Goal: Task Accomplishment & Management: Manage account settings

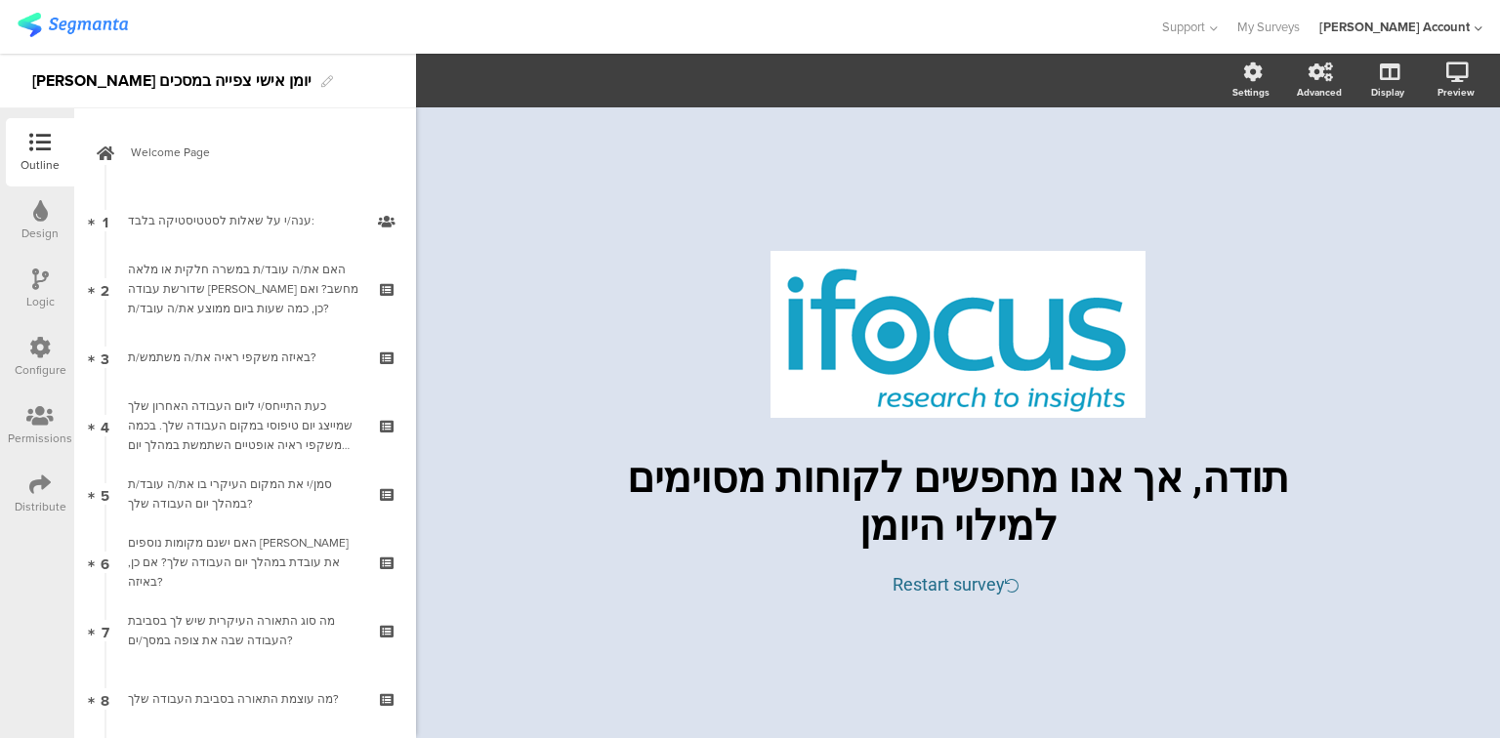
scroll to position [1406, 0]
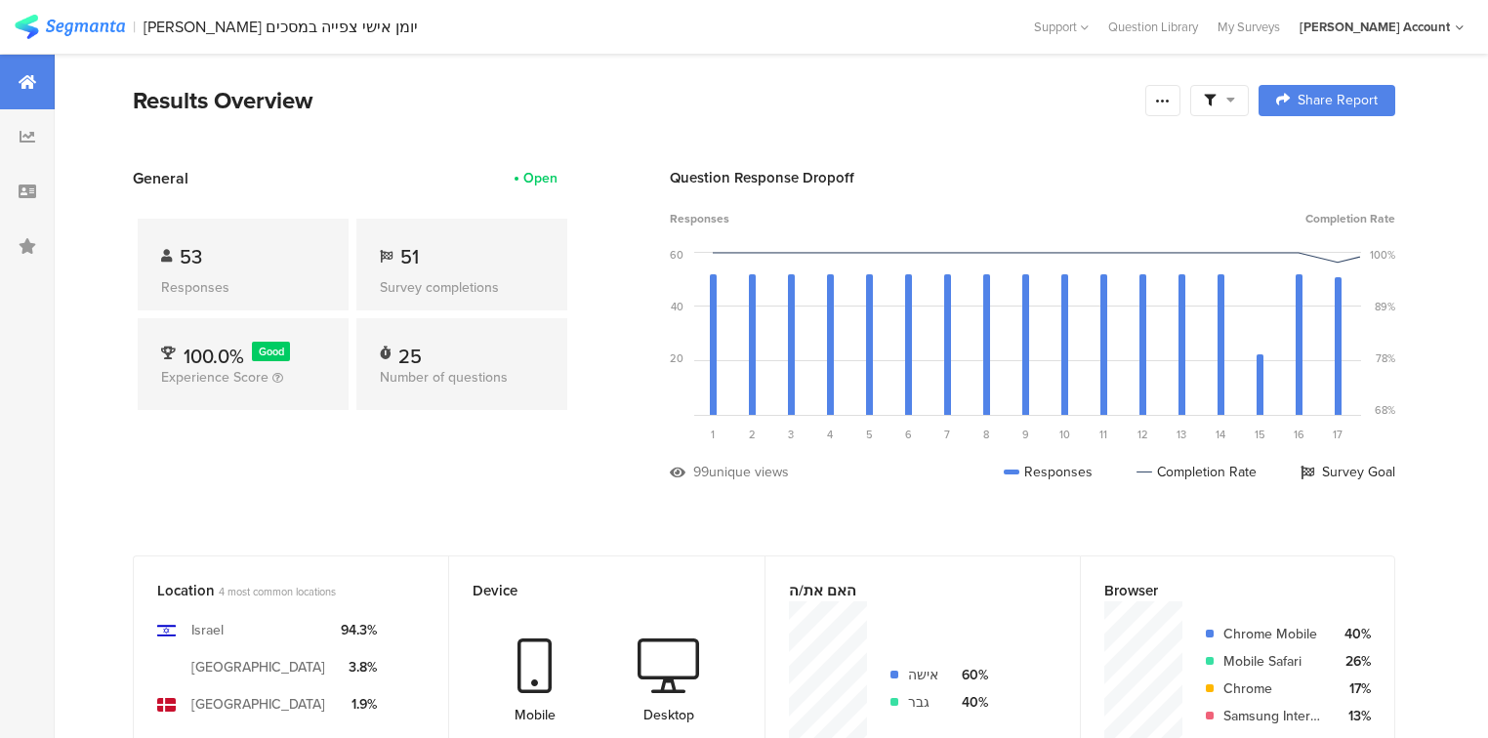
scroll to position [31, 0]
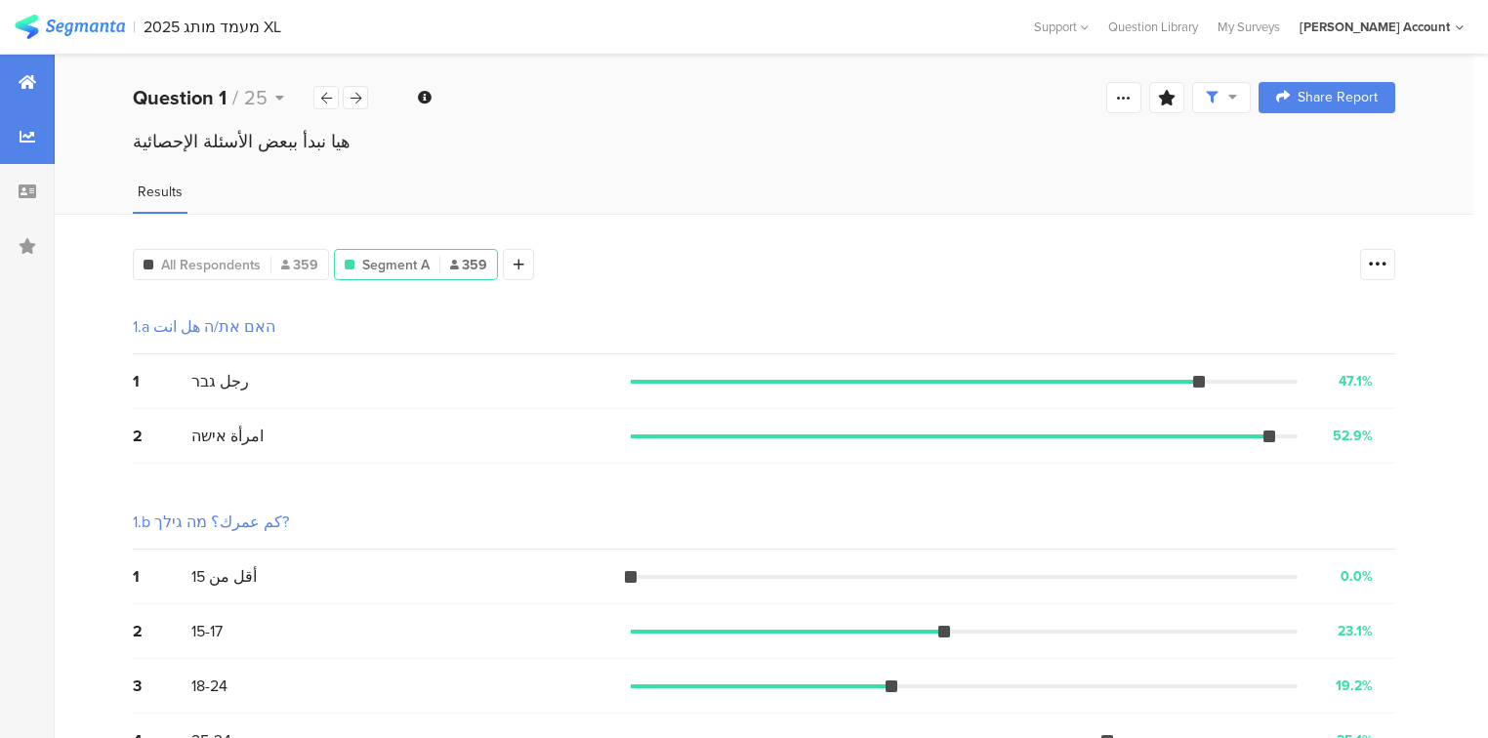
click at [16, 71] on div at bounding box center [27, 82] width 55 height 55
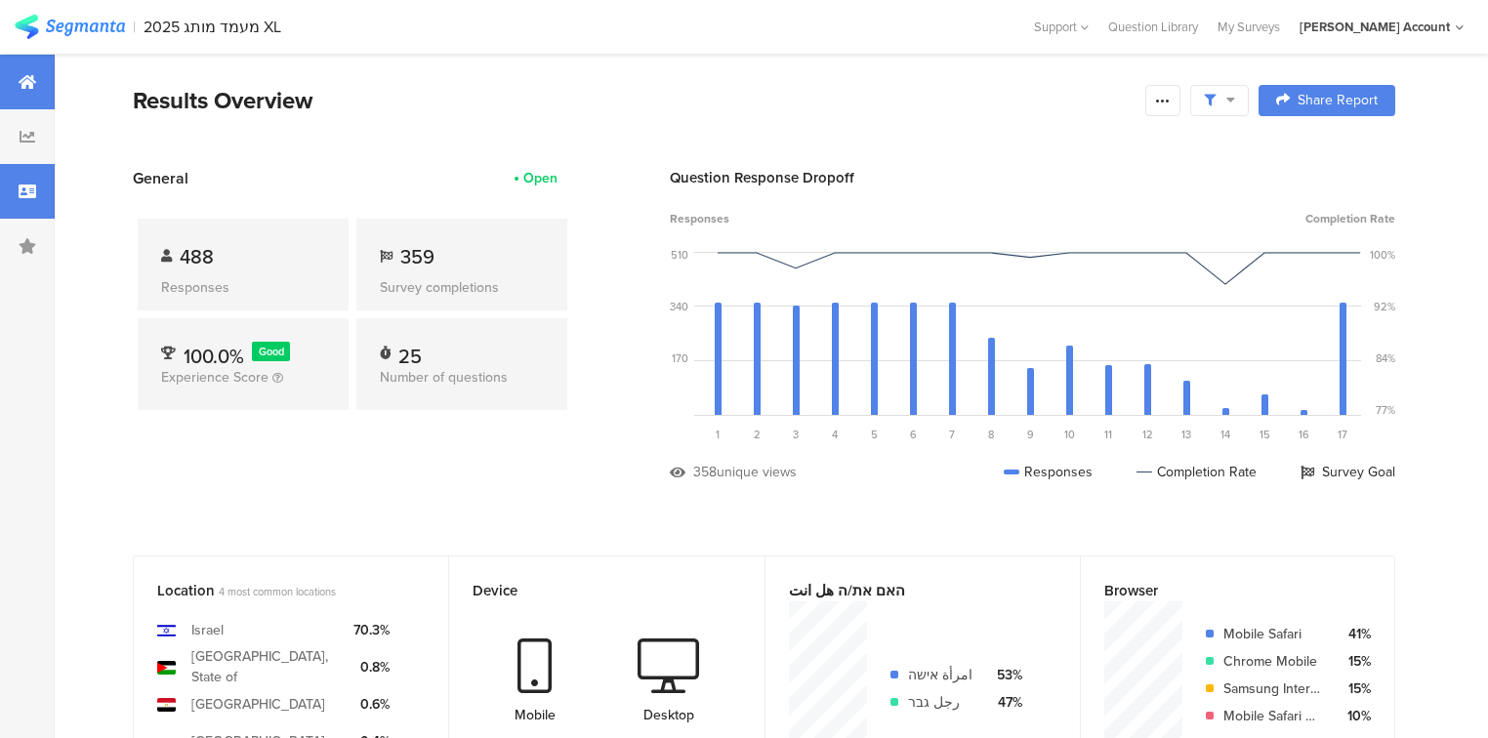
click at [30, 191] on icon at bounding box center [28, 192] width 18 height 16
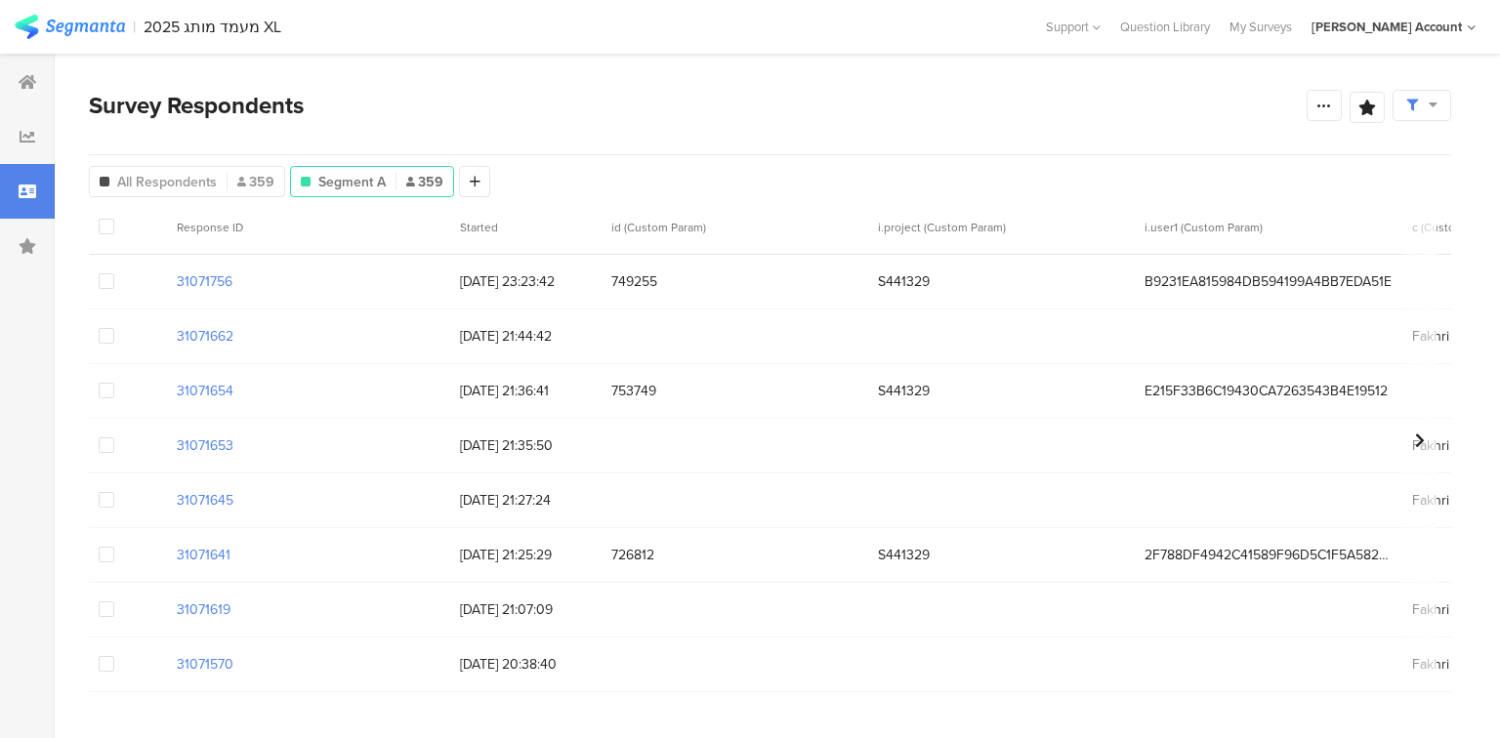
click at [20, 186] on icon at bounding box center [28, 192] width 18 height 16
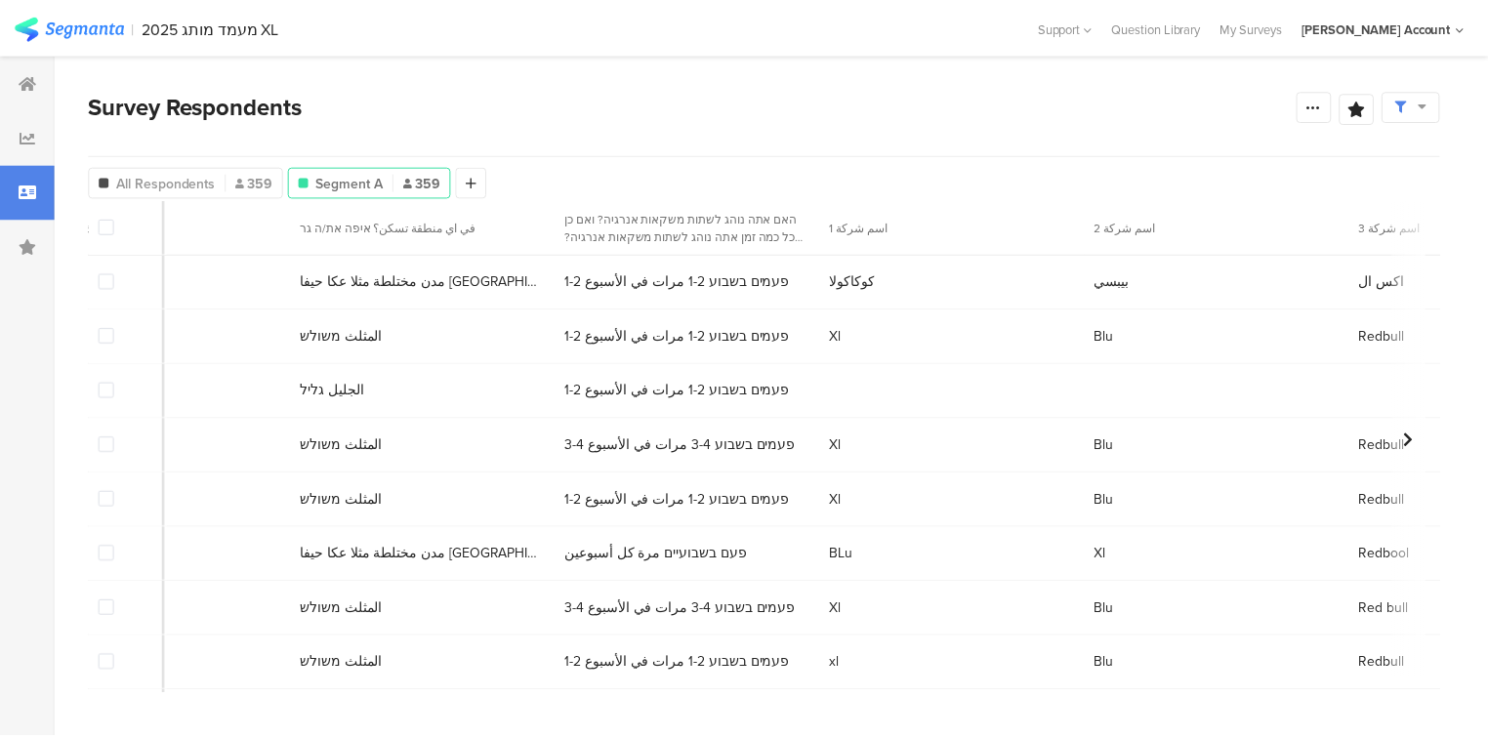
scroll to position [0, 1579]
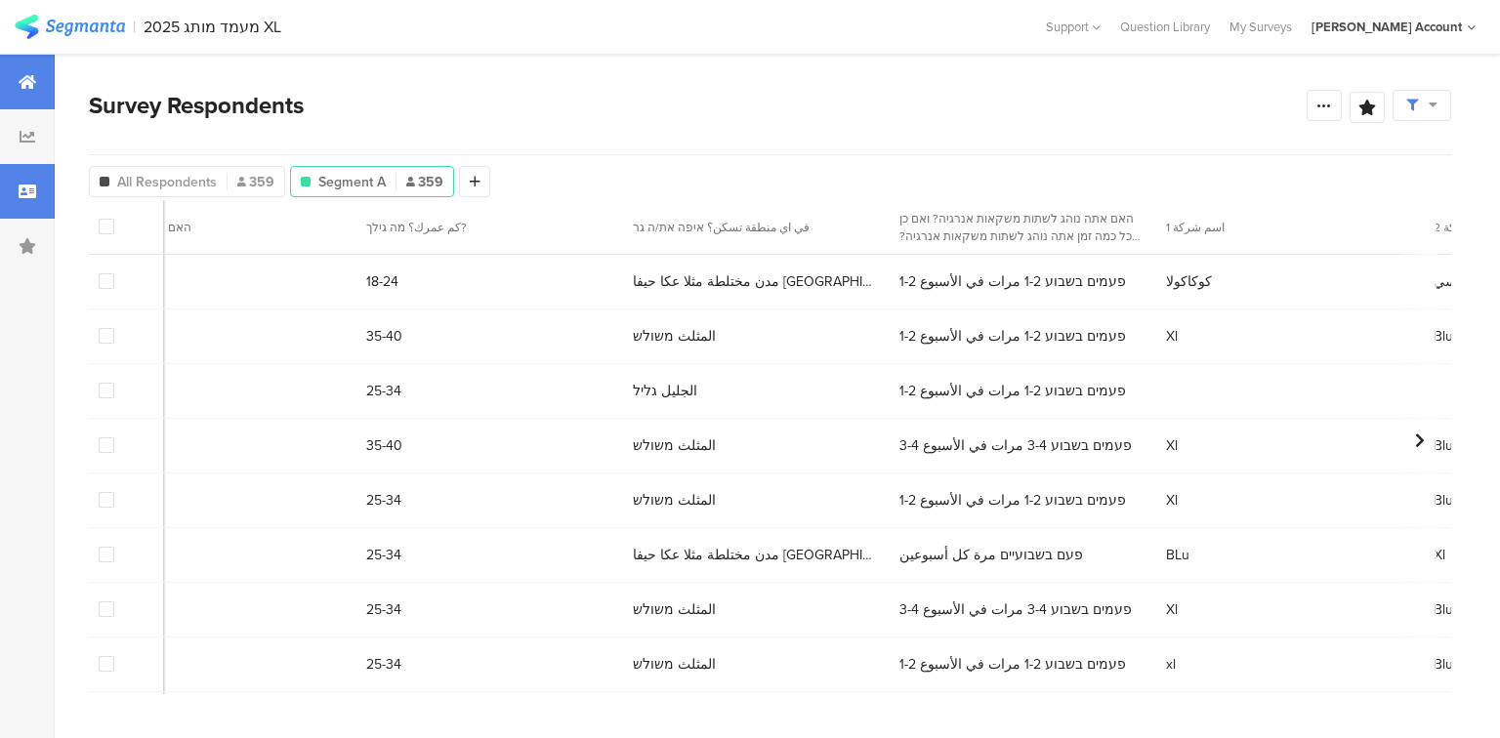
click at [30, 92] on div at bounding box center [27, 82] width 55 height 55
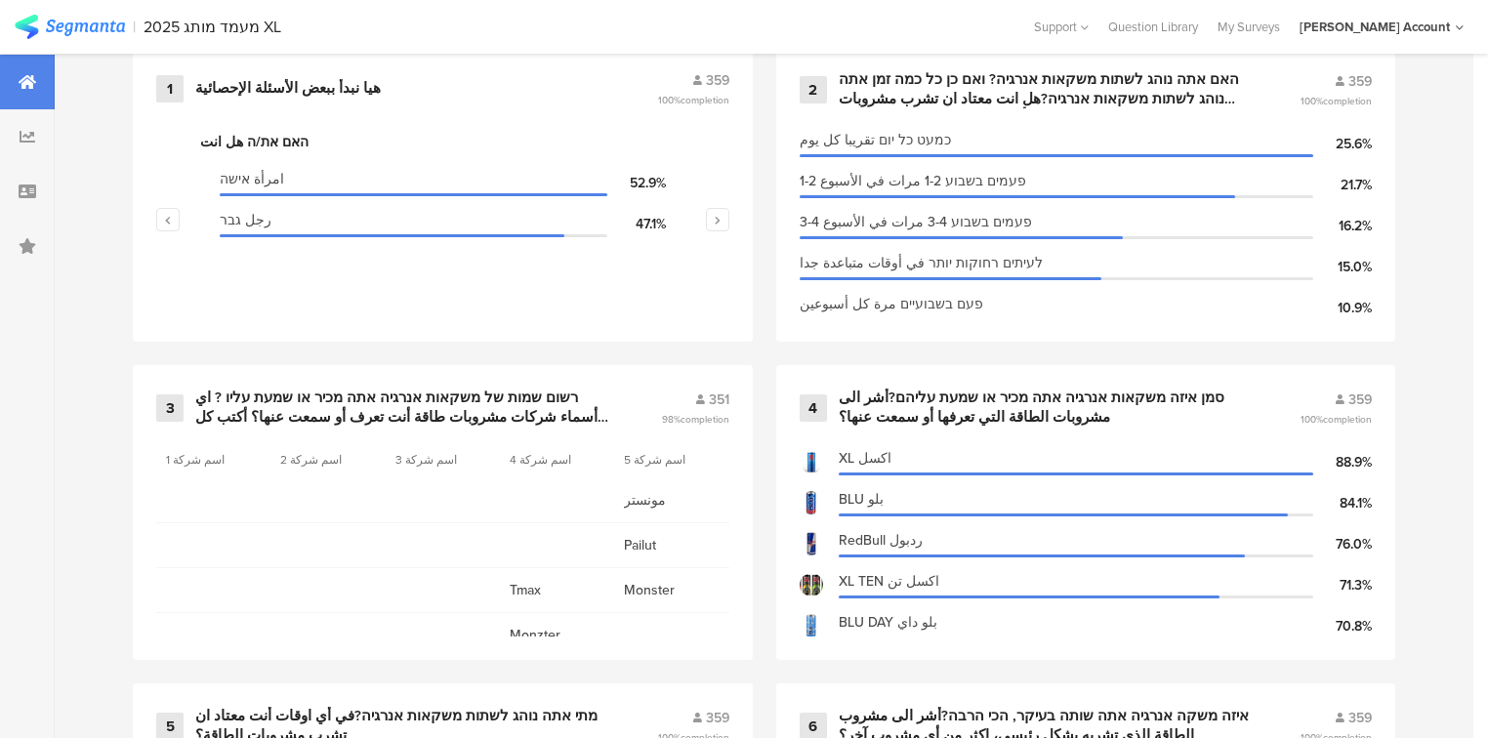
scroll to position [859, 0]
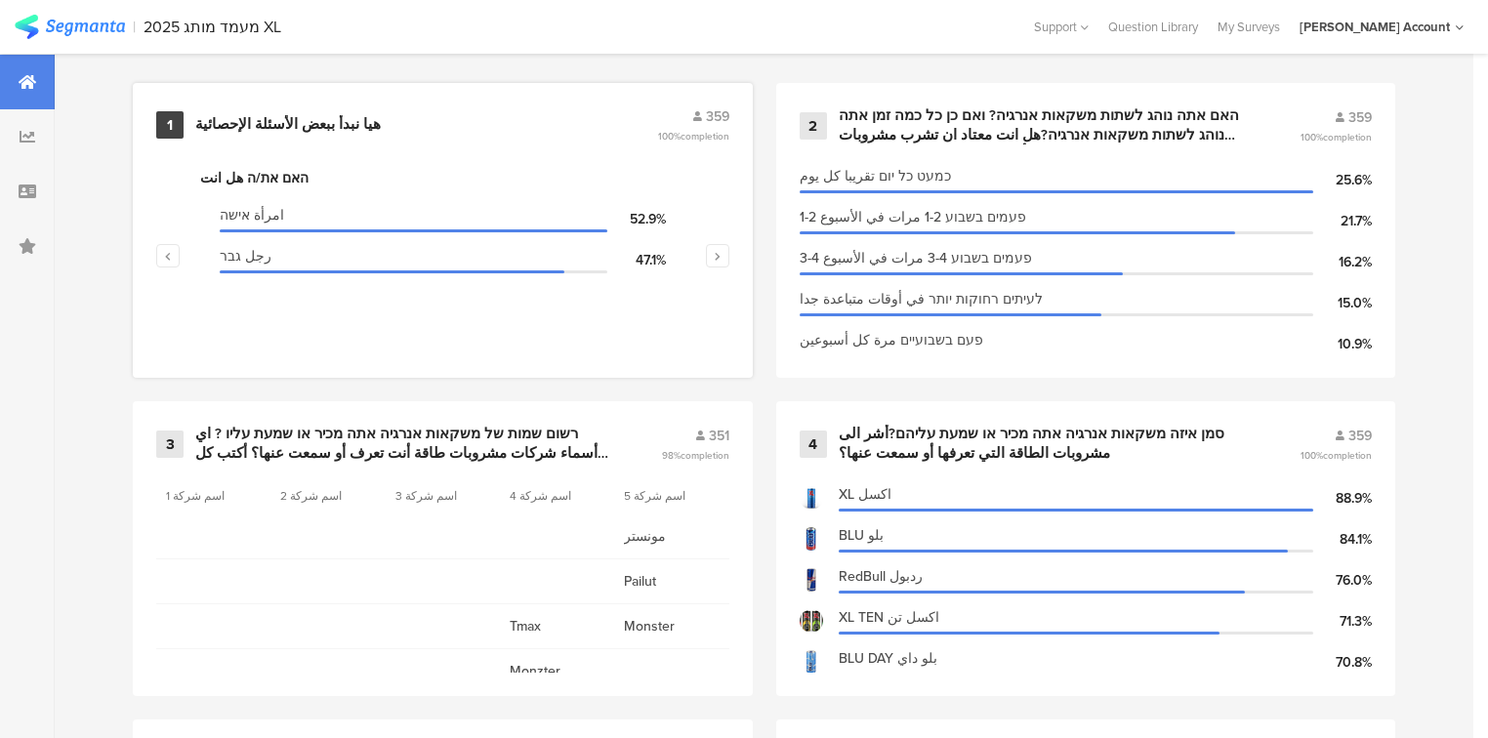
click at [258, 168] on div "האם את/ה هل انت" at bounding box center [442, 178] width 485 height 21
click at [263, 172] on div "האם את/ה هل انت" at bounding box center [442, 178] width 485 height 21
click at [277, 120] on div "هيا نبدأ ببعض الأسئلة الإحصائية" at bounding box center [287, 125] width 185 height 20
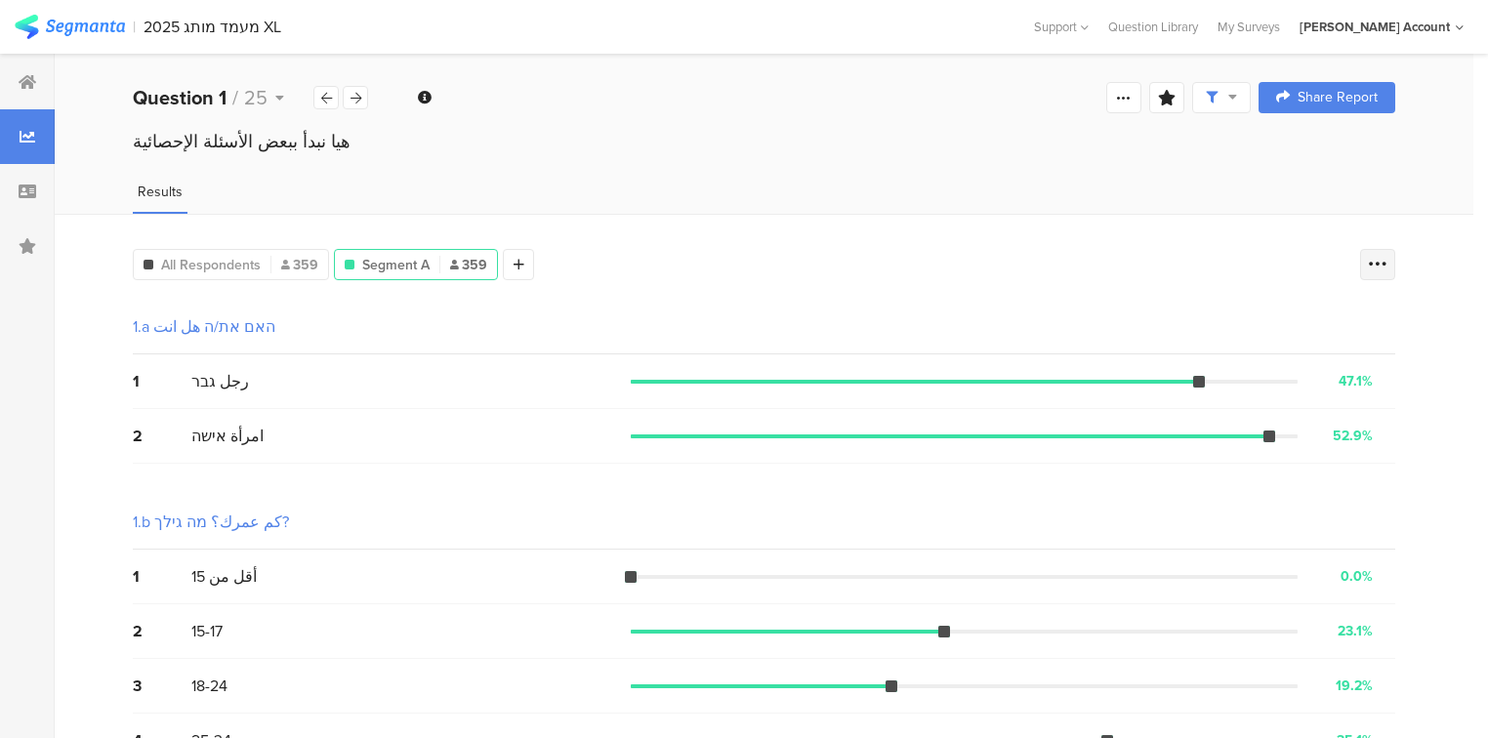
click at [1387, 258] on icon at bounding box center [1378, 265] width 20 height 20
click at [1370, 354] on span at bounding box center [1375, 360] width 29 height 16
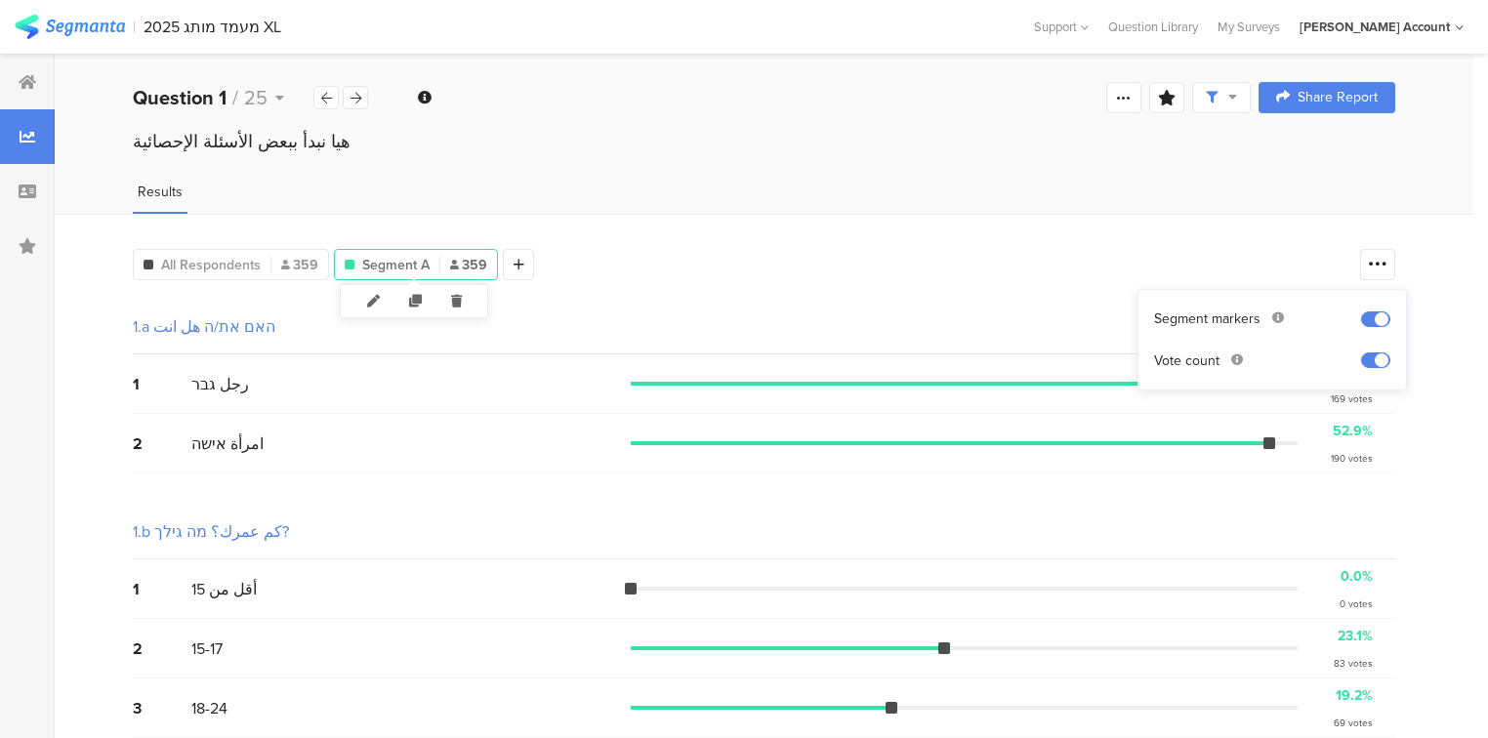
click at [416, 263] on span "Segment A" at bounding box center [395, 265] width 67 height 21
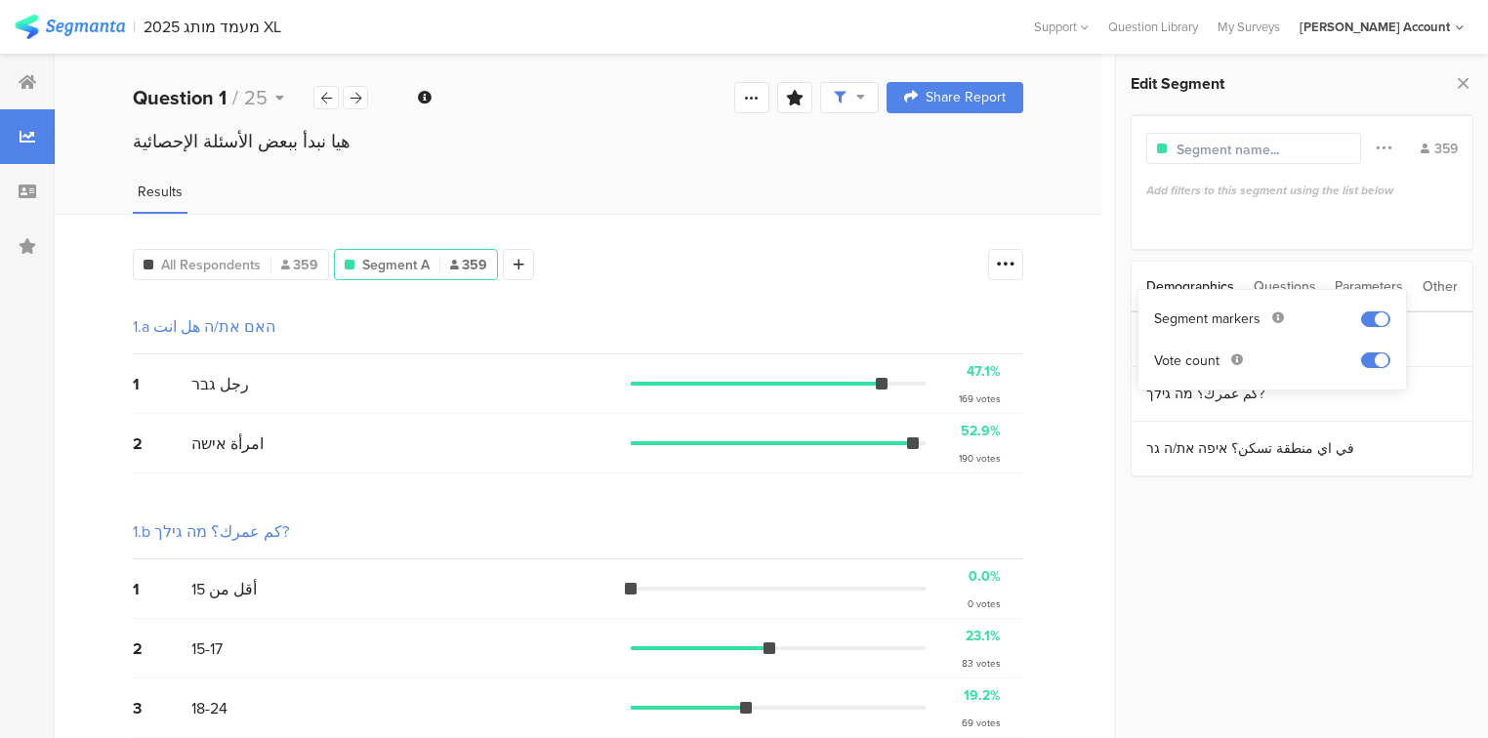
click at [1097, 380] on div "All Respondents 359 Segment A 359 Add Segment 1.a האם את/ה هل انت 1 رجل גבר 47.…" at bounding box center [578, 735] width 1047 height 1042
click at [1157, 336] on section "האם את/ה هل انت" at bounding box center [1302, 339] width 341 height 55
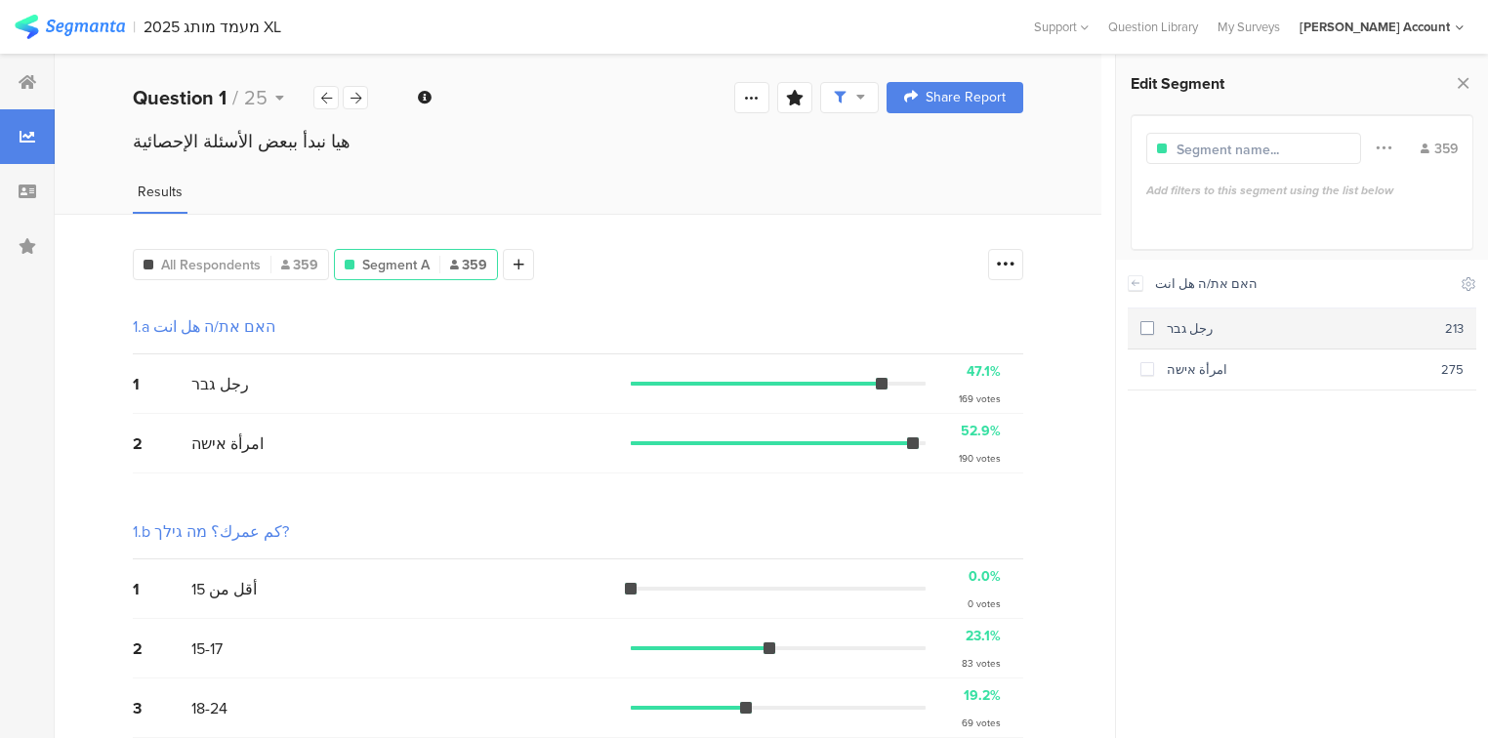
click at [1156, 338] on section "رجل גבר 213" at bounding box center [1302, 329] width 349 height 41
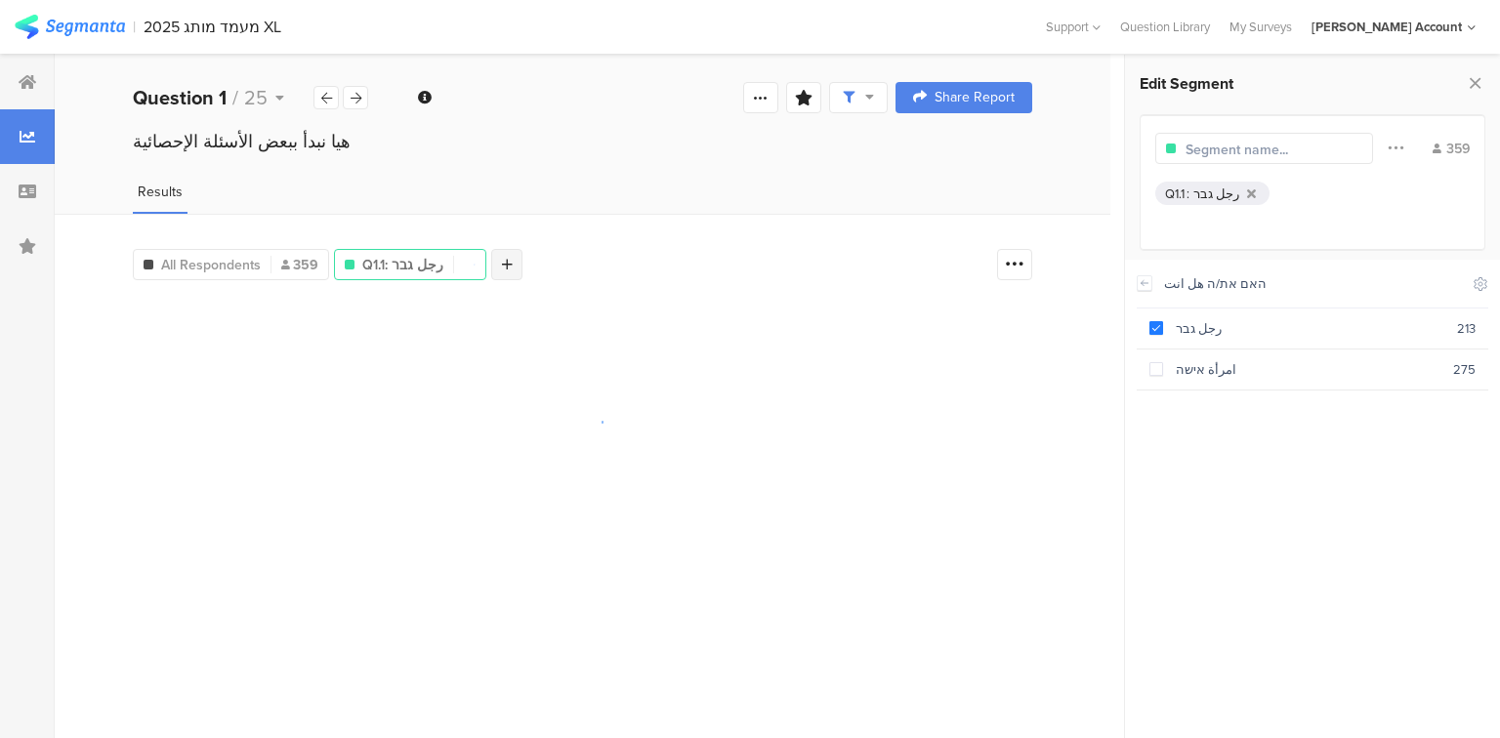
click at [505, 266] on div at bounding box center [506, 264] width 31 height 31
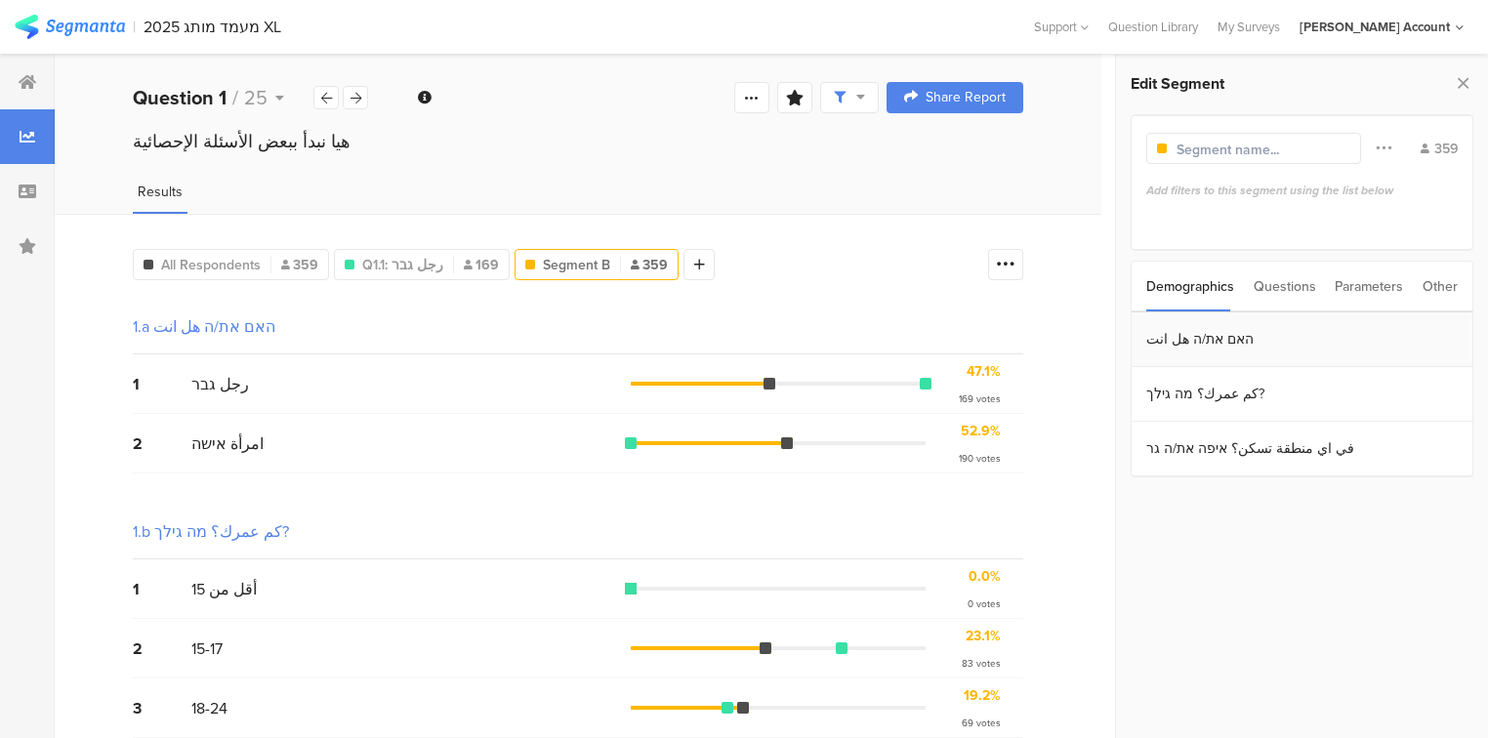
click at [1191, 340] on section "האם את/ה هل انت" at bounding box center [1302, 339] width 341 height 55
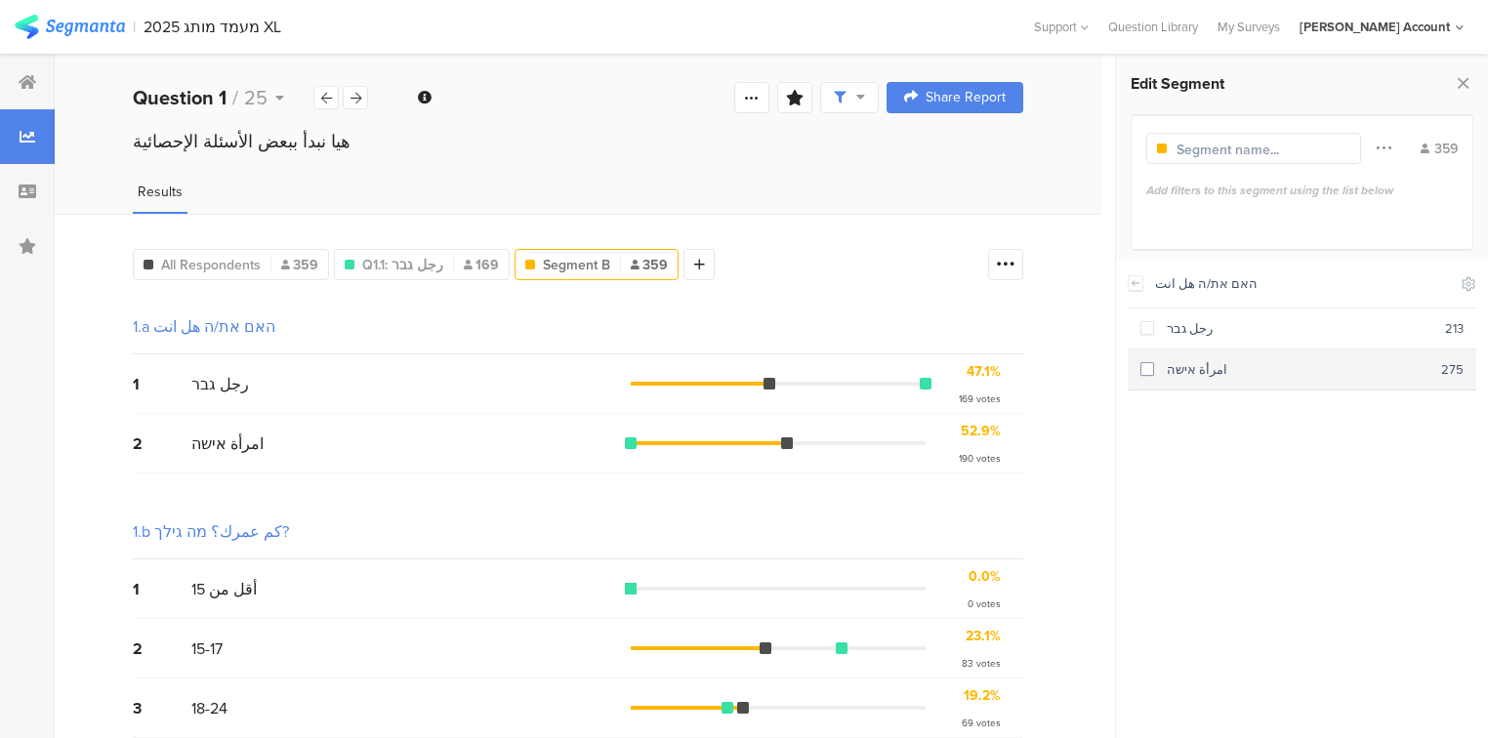
click at [1172, 369] on div "امرأة אישה" at bounding box center [1297, 369] width 287 height 19
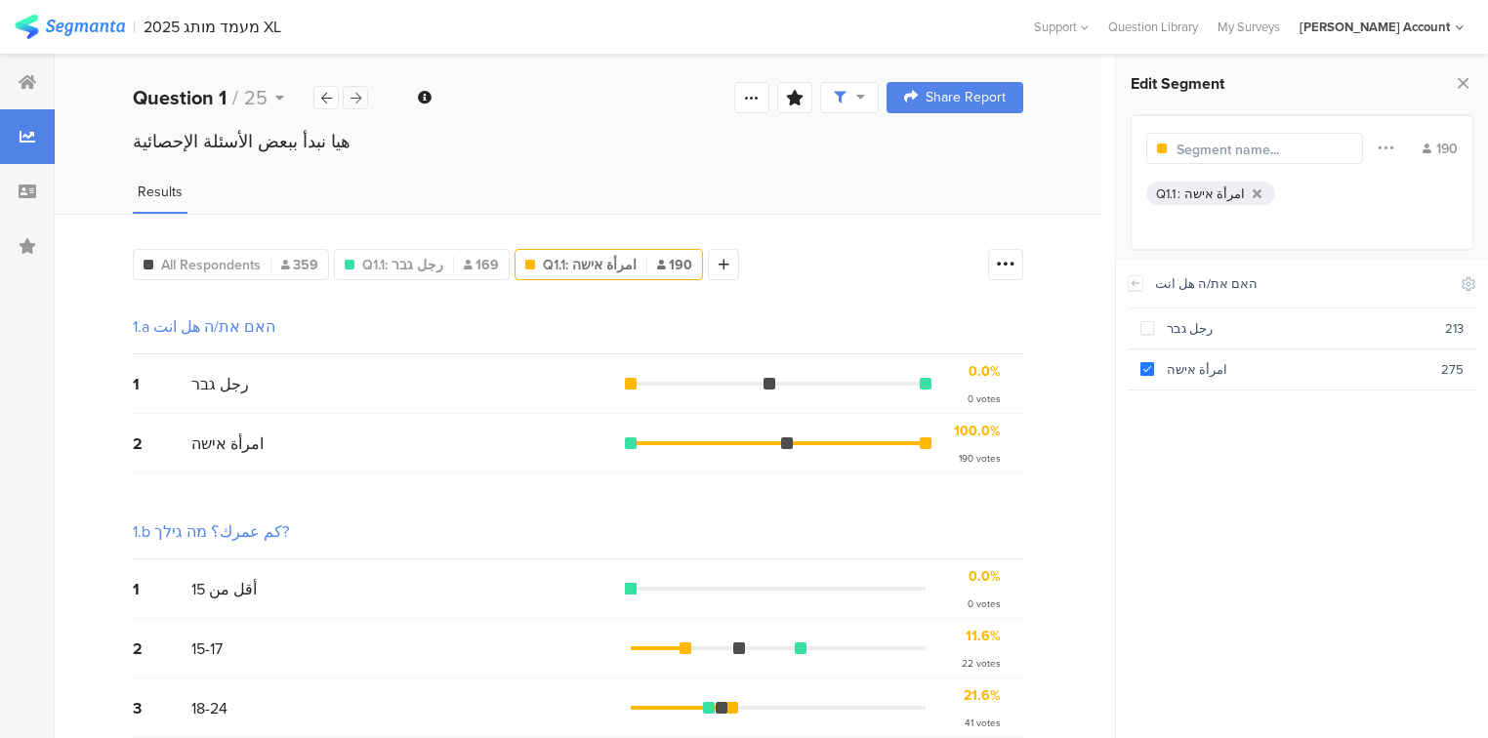
click at [355, 101] on icon at bounding box center [355, 98] width 11 height 13
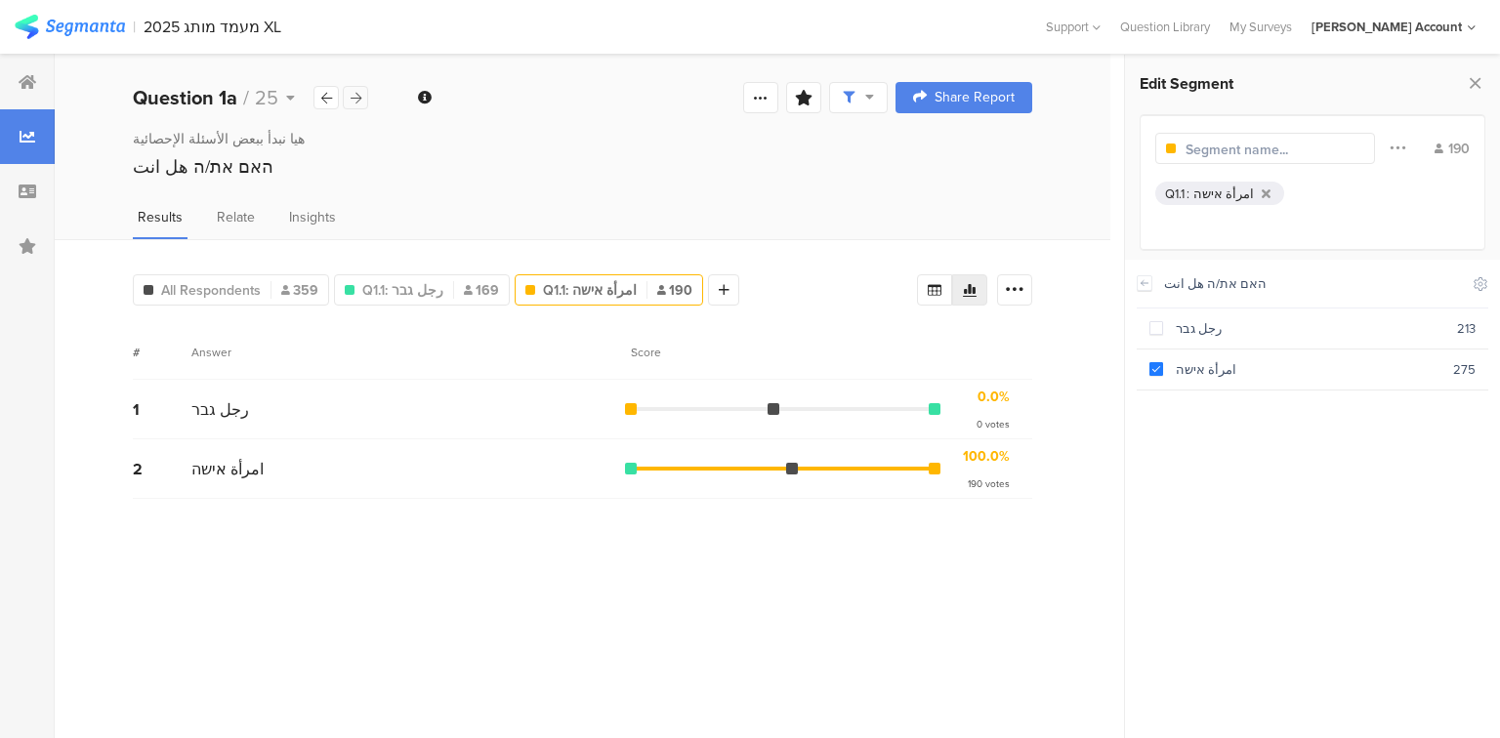
click at [355, 101] on icon at bounding box center [355, 98] width 11 height 13
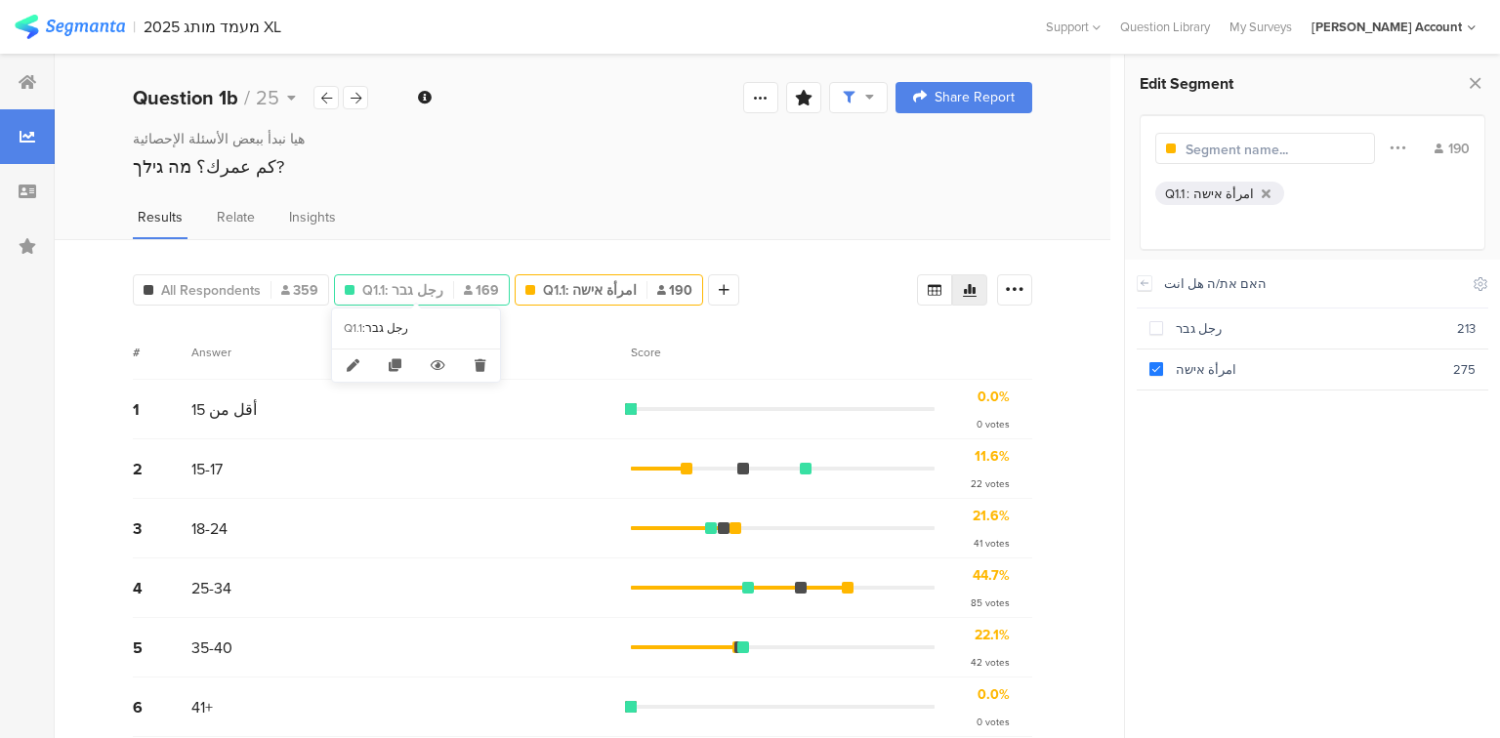
click at [410, 289] on span "Q1.1: رجل גבר" at bounding box center [402, 290] width 81 height 21
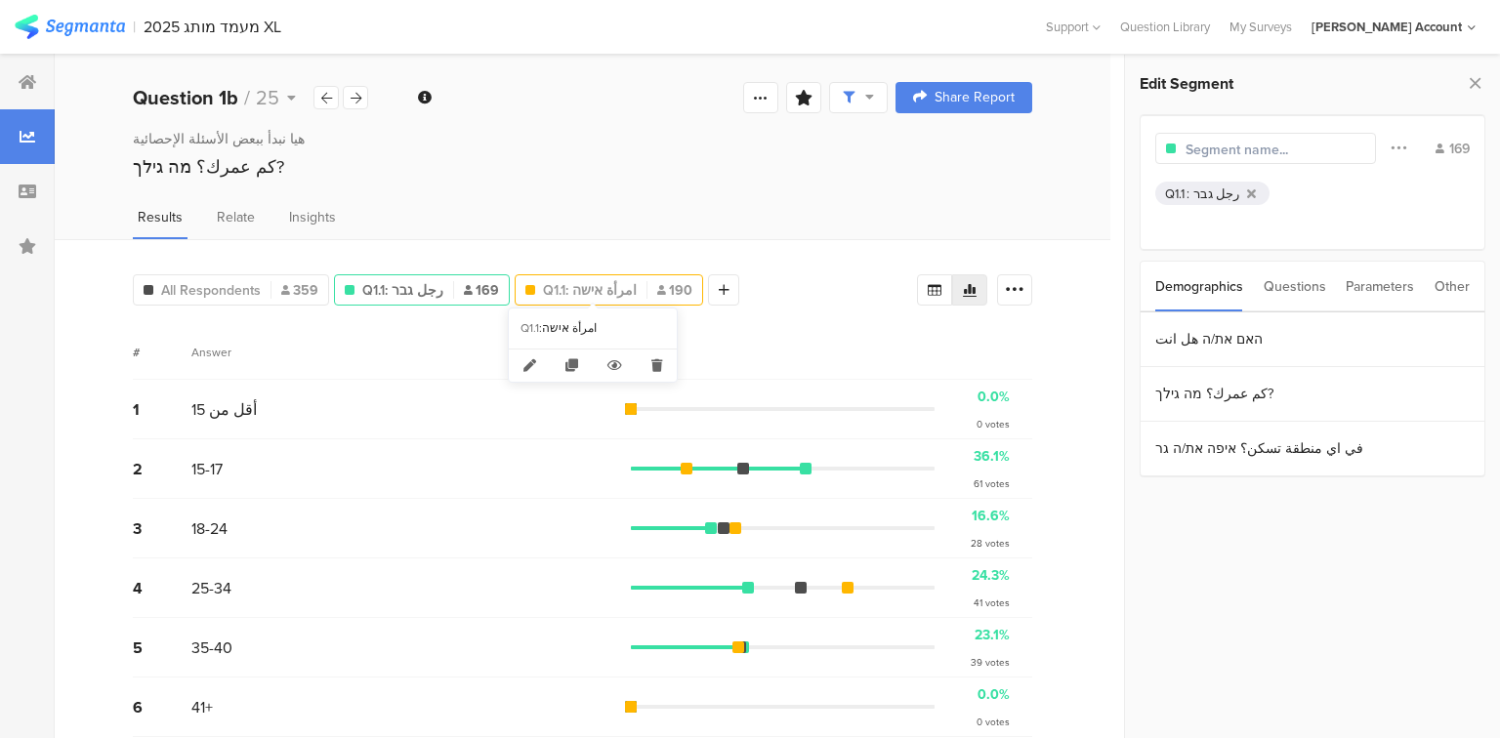
click at [543, 285] on span "Q1.1: امرأة אישה" at bounding box center [590, 290] width 94 height 21
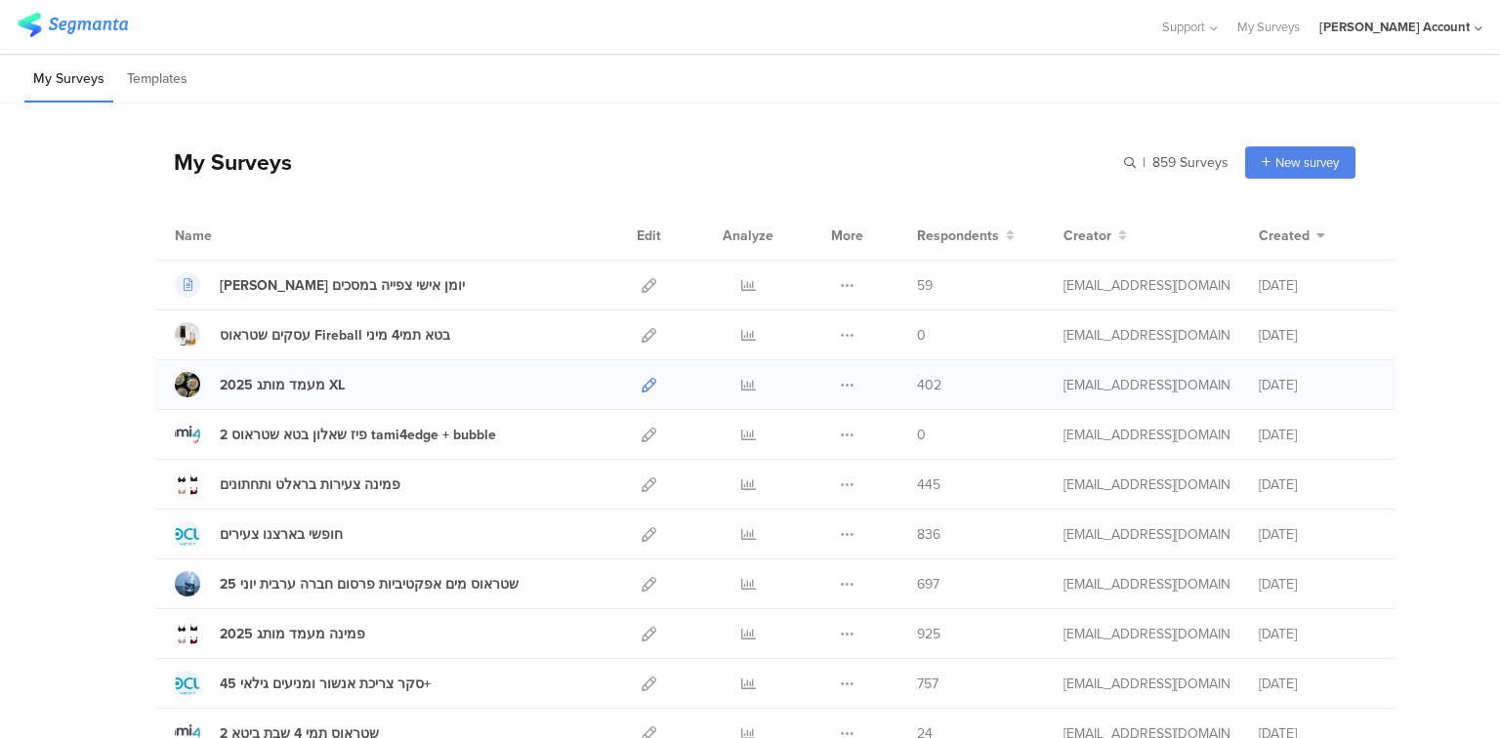
click at [641, 387] on icon at bounding box center [648, 385] width 15 height 15
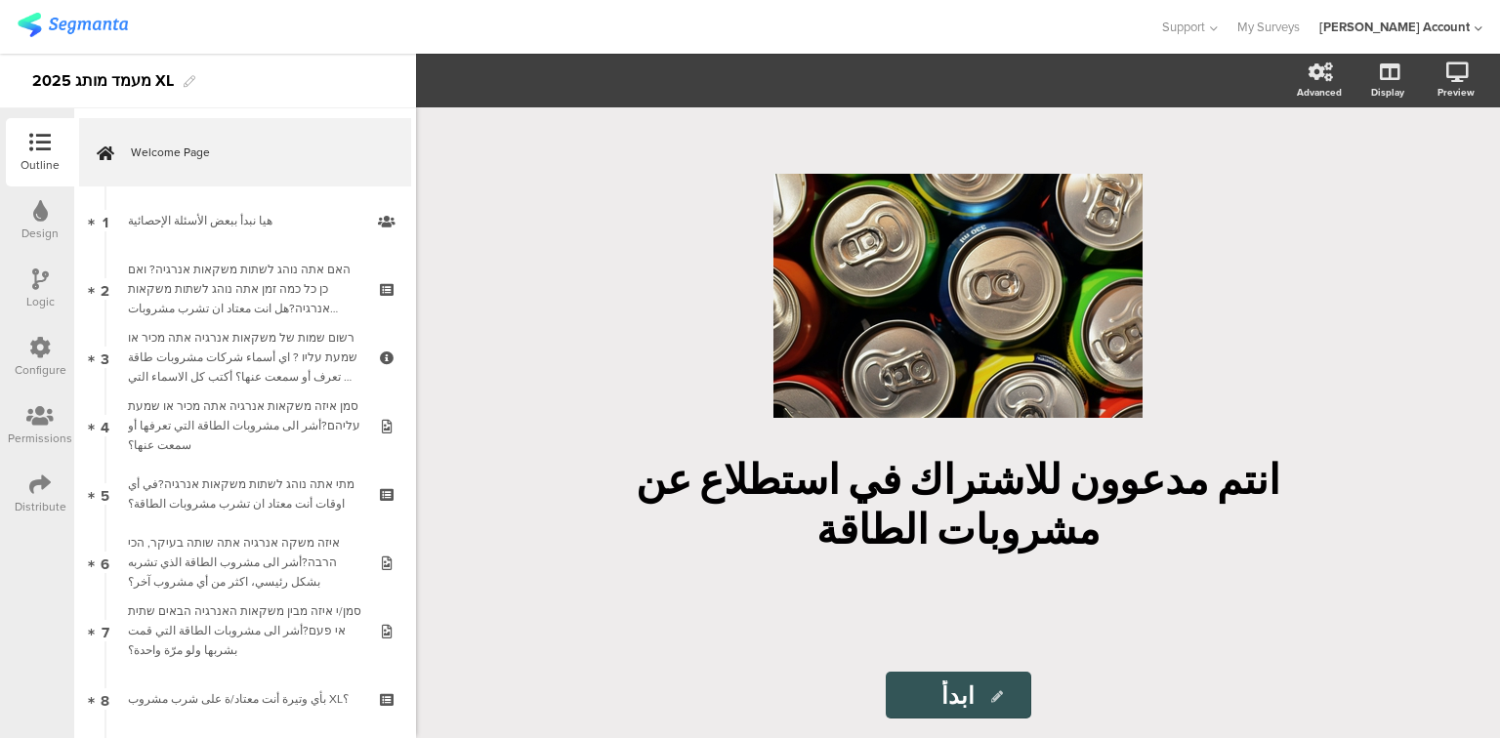
click at [40, 435] on div "Permissions" at bounding box center [40, 439] width 64 height 18
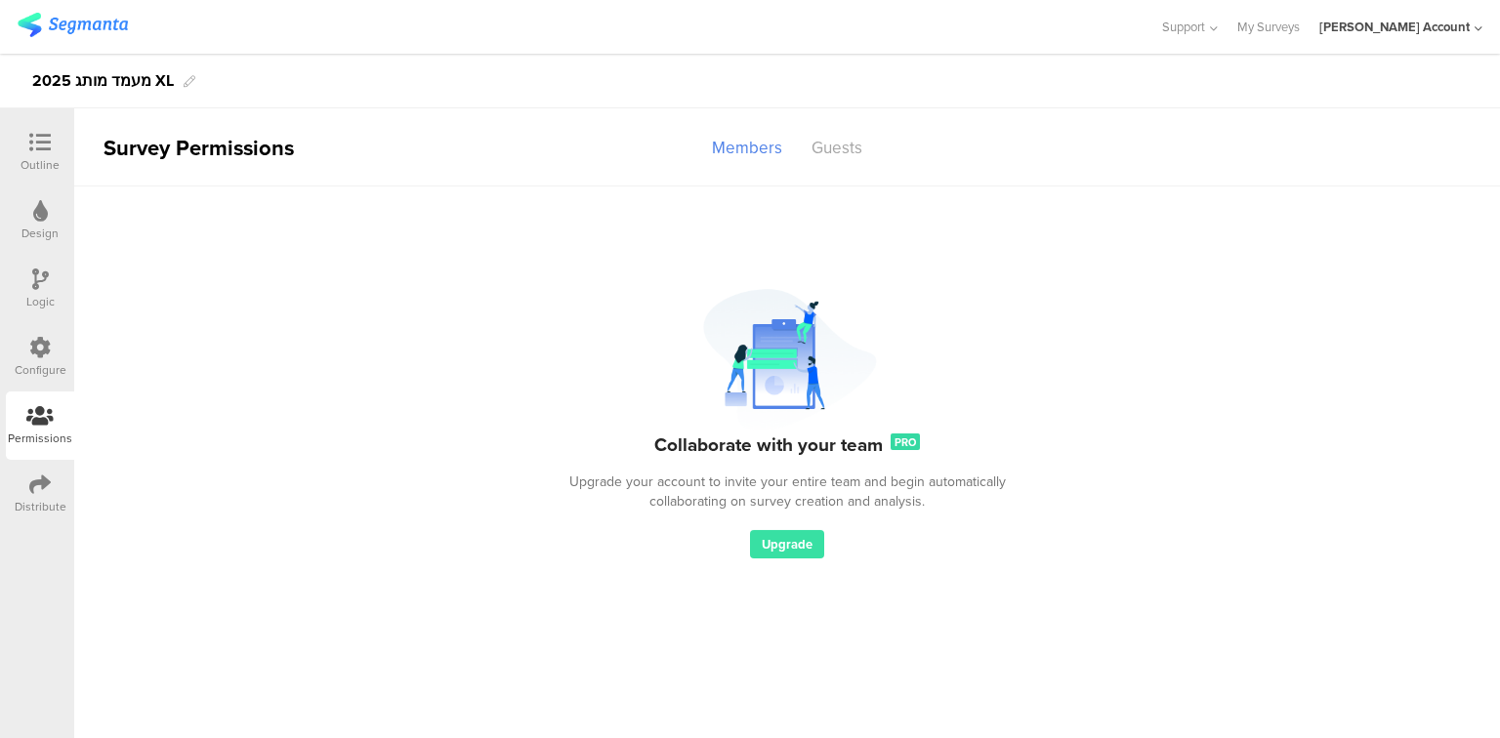
click at [43, 484] on icon at bounding box center [39, 483] width 21 height 21
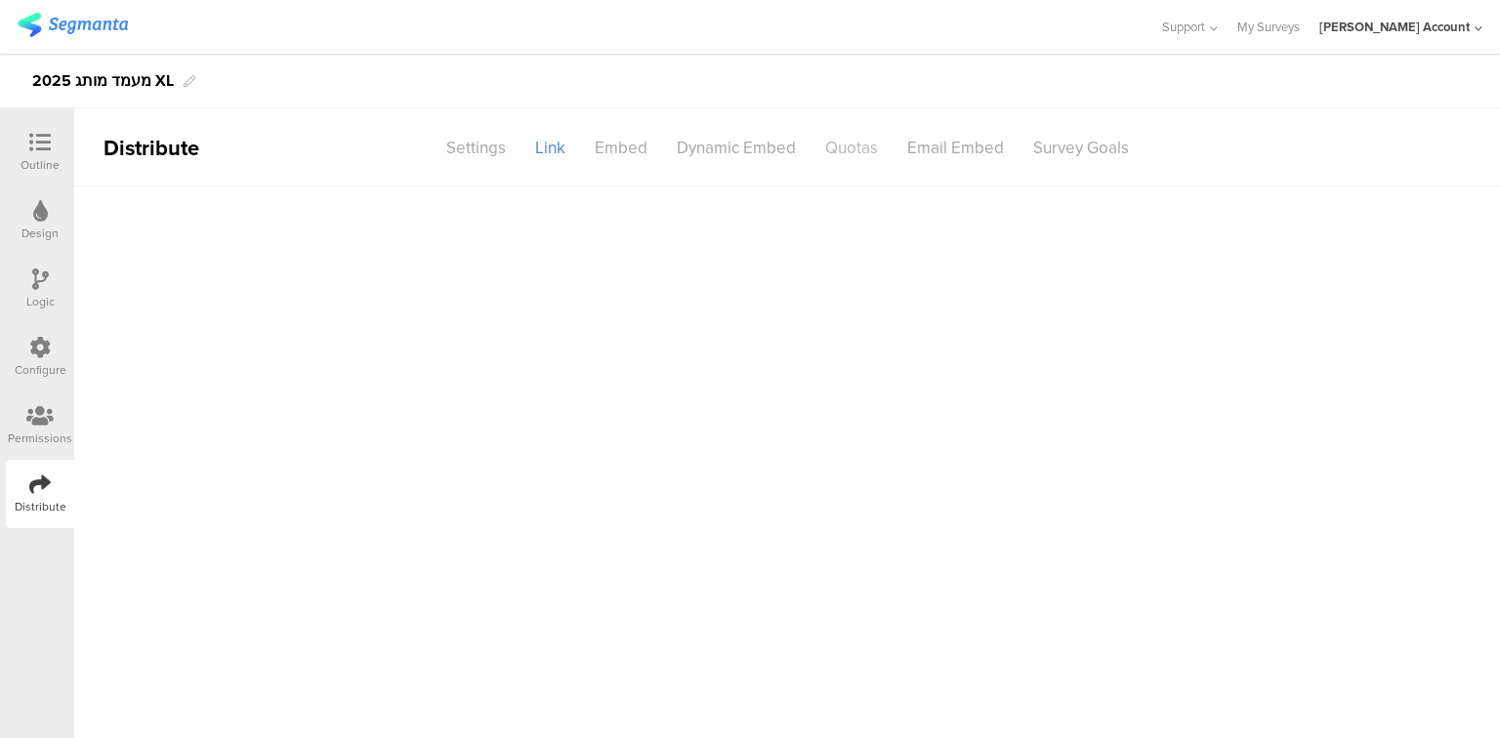
click at [847, 152] on div "Quotas" at bounding box center [851, 148] width 82 height 34
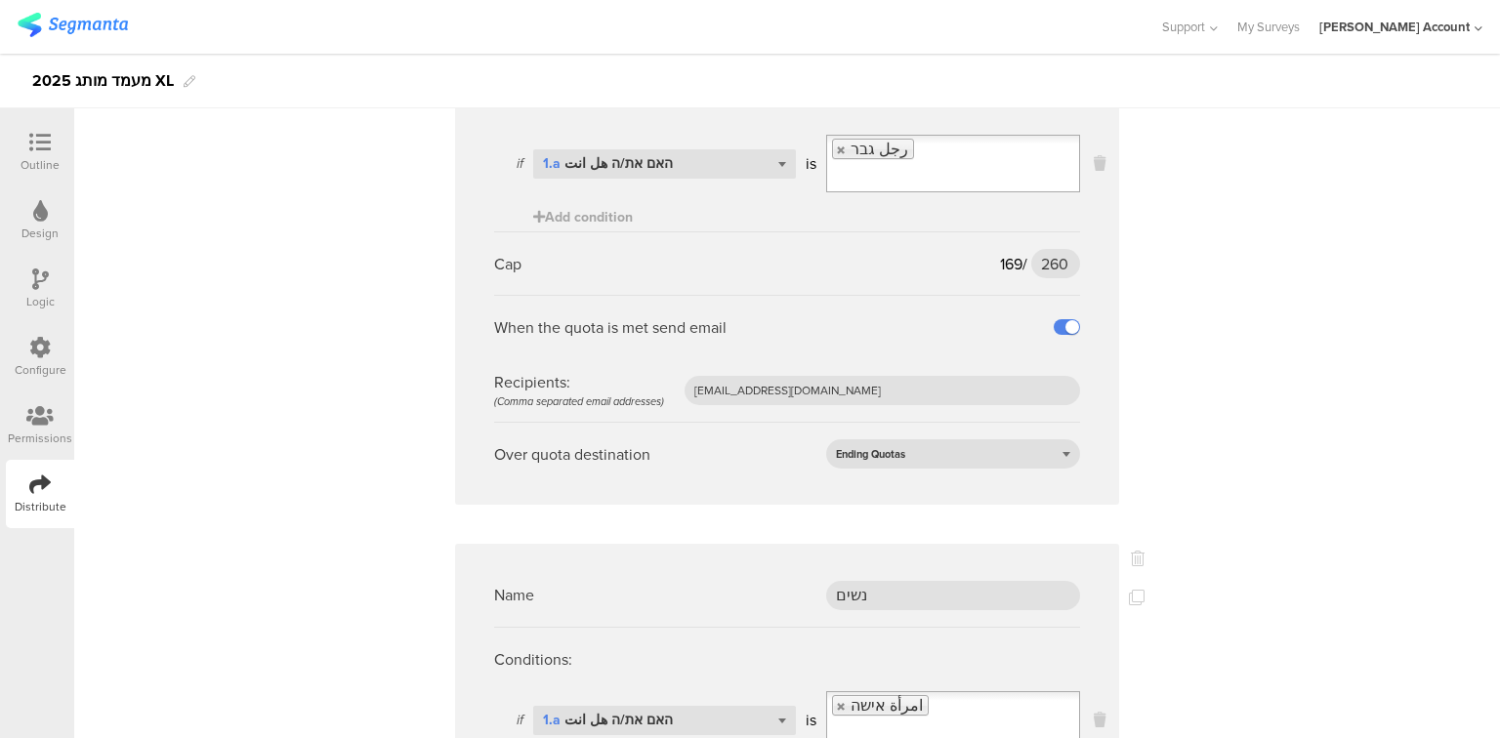
scroll to position [469, 0]
